Goal: Task Accomplishment & Management: Manage account settings

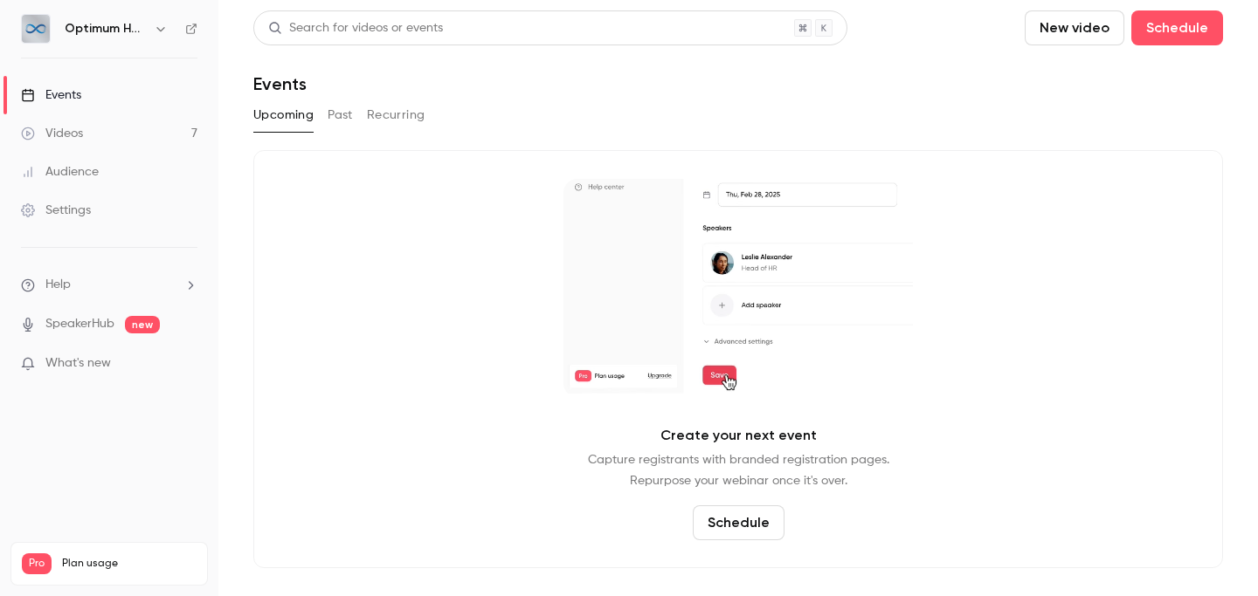
click at [339, 123] on button "Past" at bounding box center [340, 115] width 25 height 28
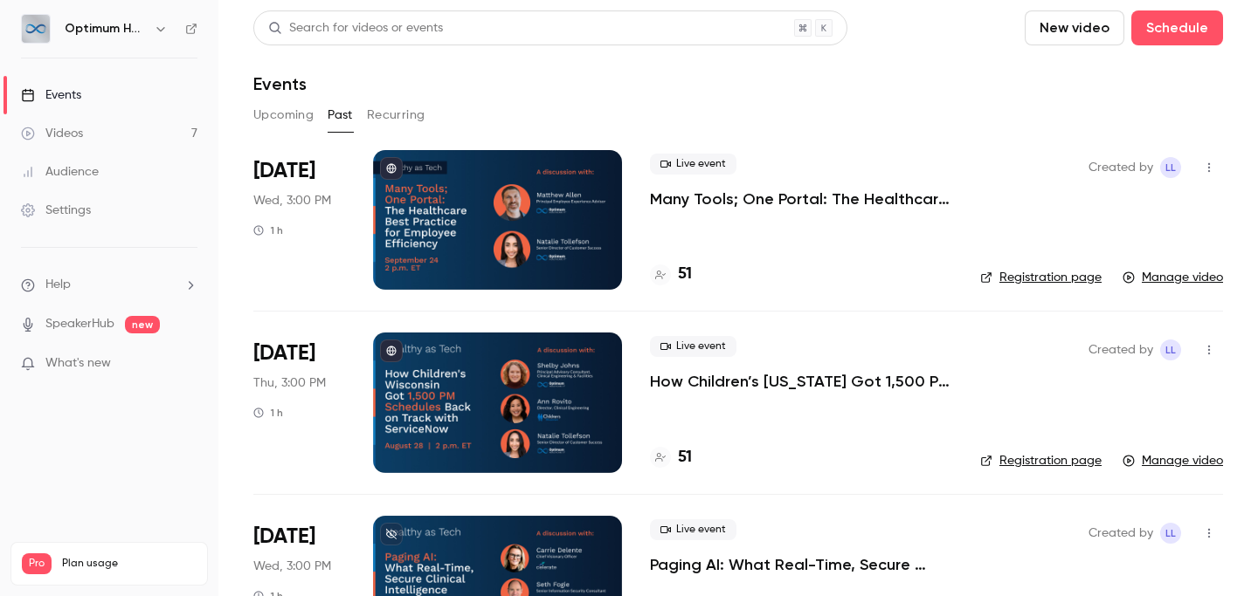
click at [707, 203] on p "Many Tools; One Portal: The Healthcare Best Practice for Employee Efficiency" at bounding box center [801, 199] width 302 height 21
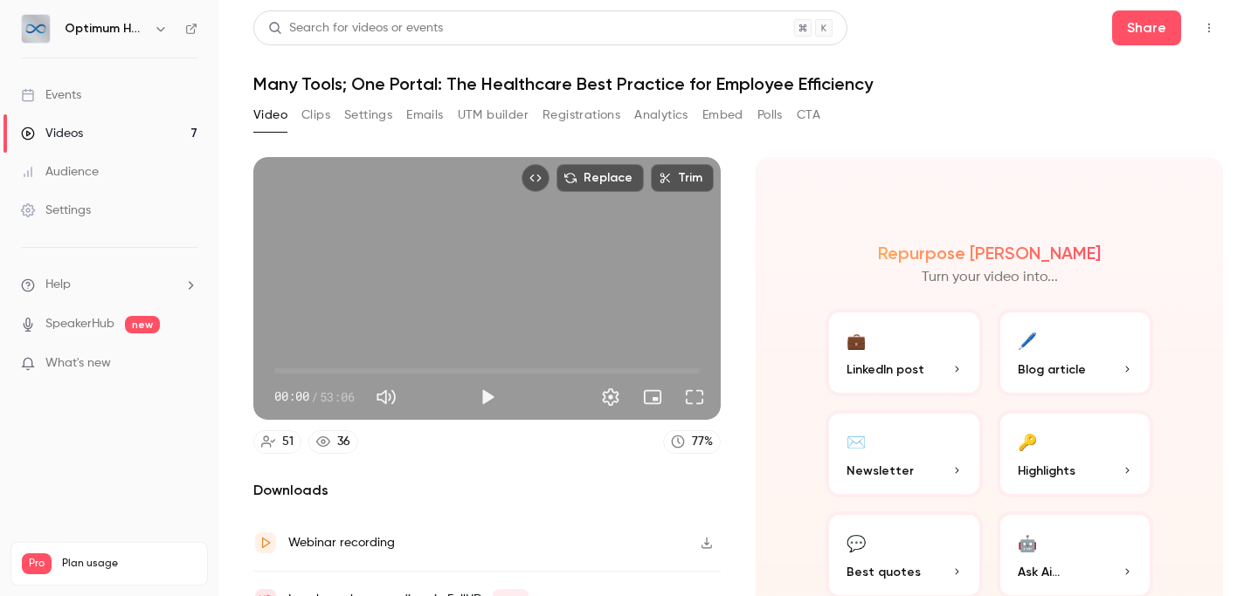
click at [551, 123] on button "Registrations" at bounding box center [581, 115] width 78 height 28
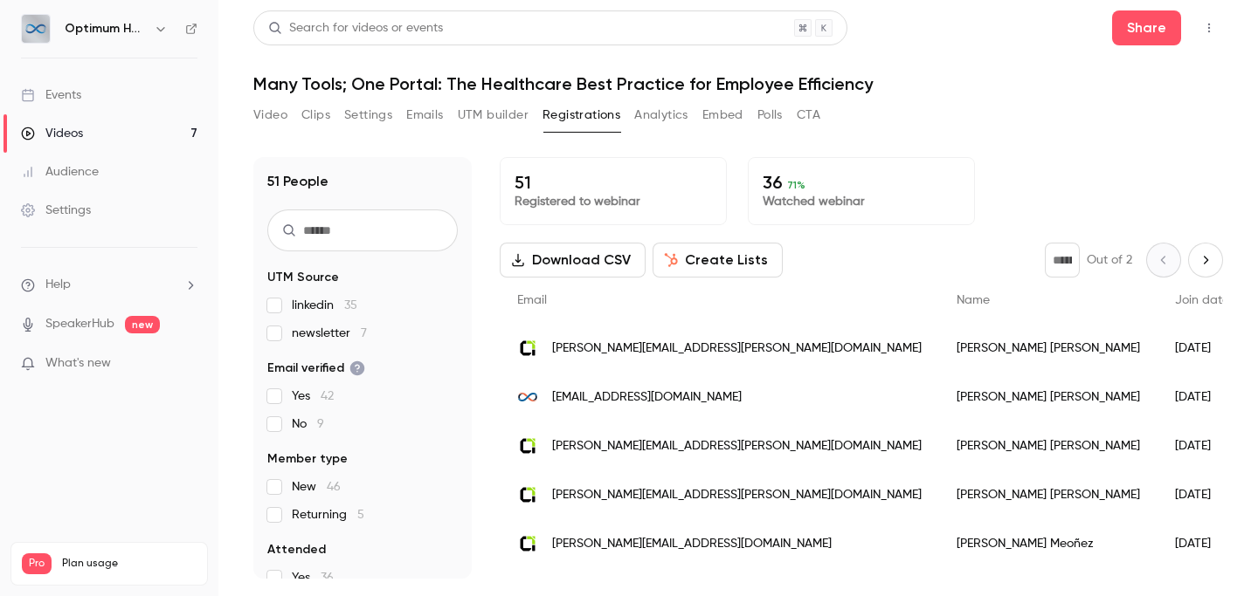
click at [575, 258] on button "Download CSV" at bounding box center [573, 260] width 146 height 35
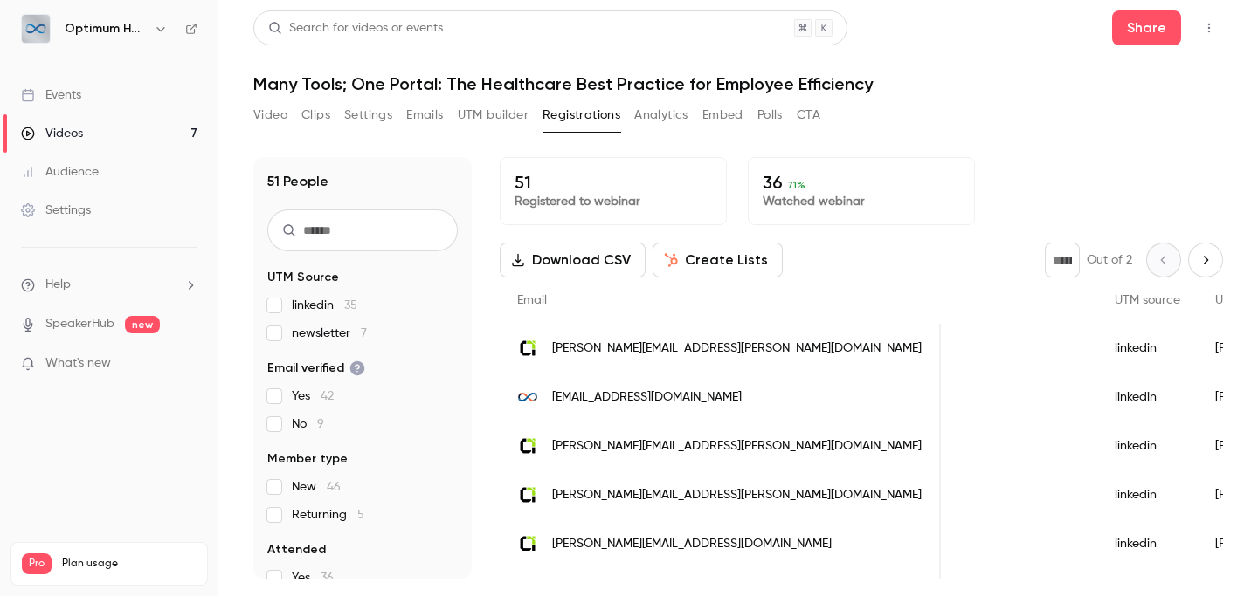
scroll to position [0, 1299]
